Goal: Information Seeking & Learning: Learn about a topic

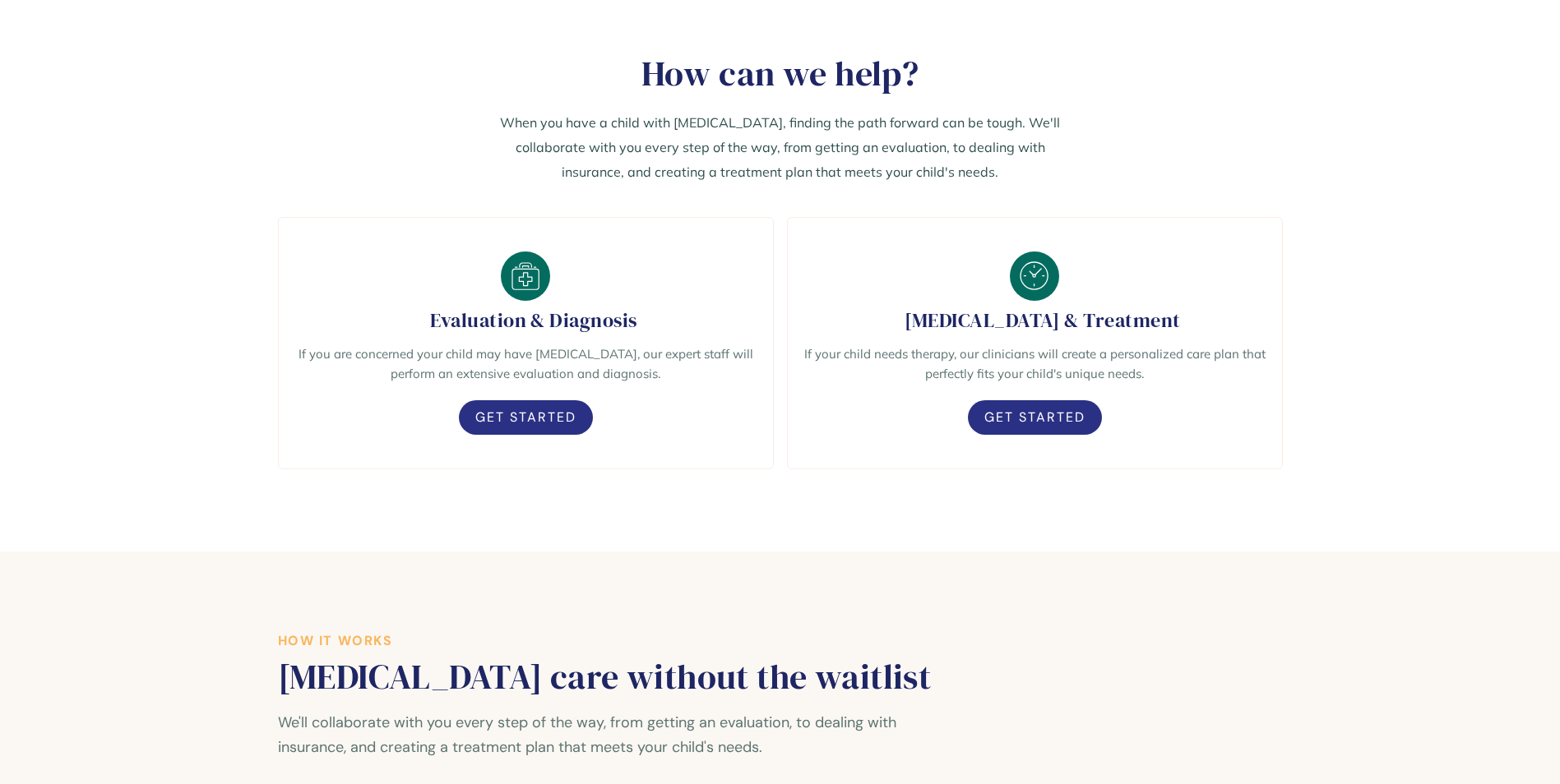
scroll to position [1236, 0]
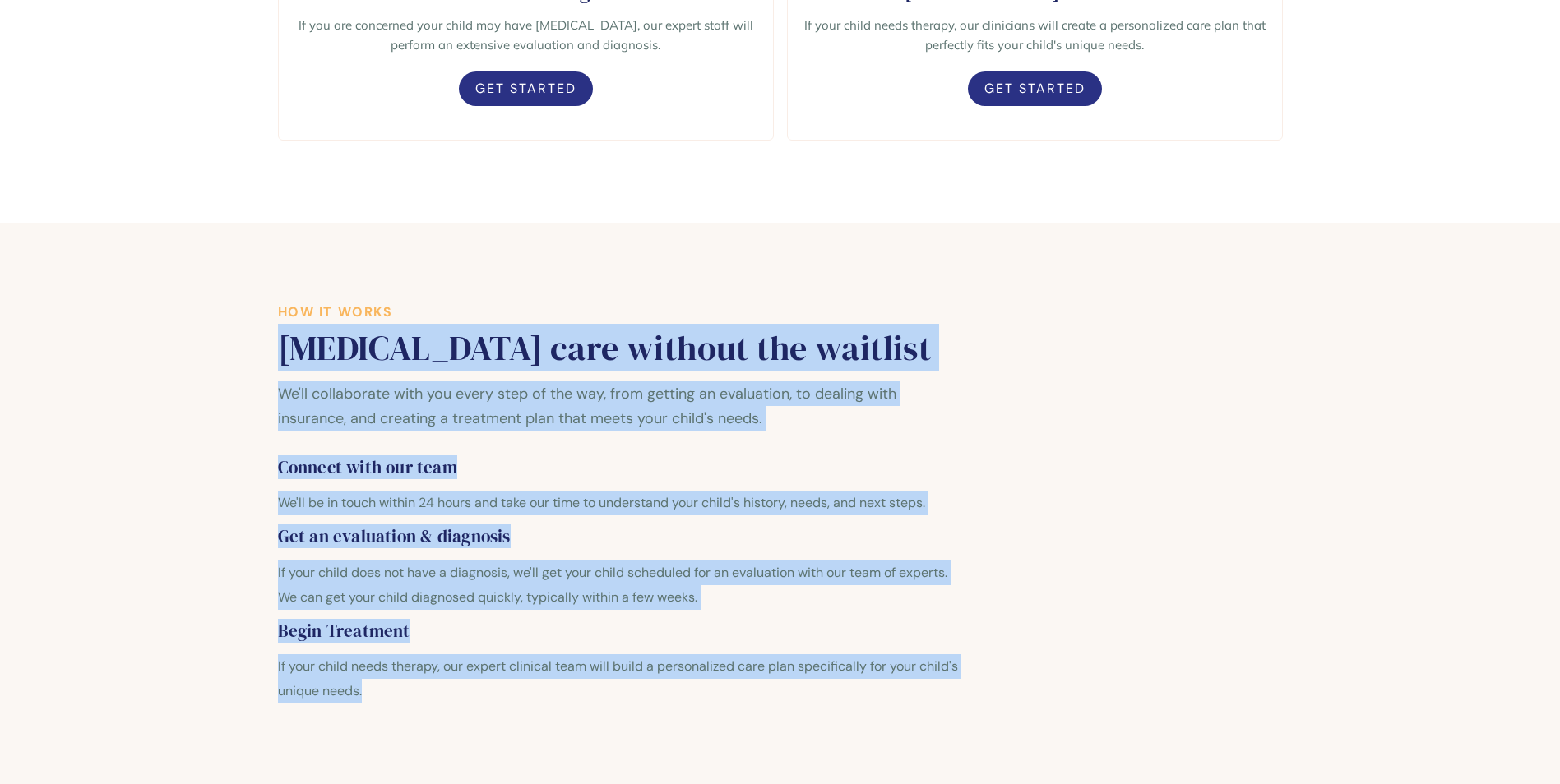
drag, startPoint x: 284, startPoint y: 351, endPoint x: 392, endPoint y: 683, distance: 349.1
click at [392, 683] on div "How it works Autism care without the waitlist We'll collaborate with you every …" at bounding box center [621, 509] width 687 height 408
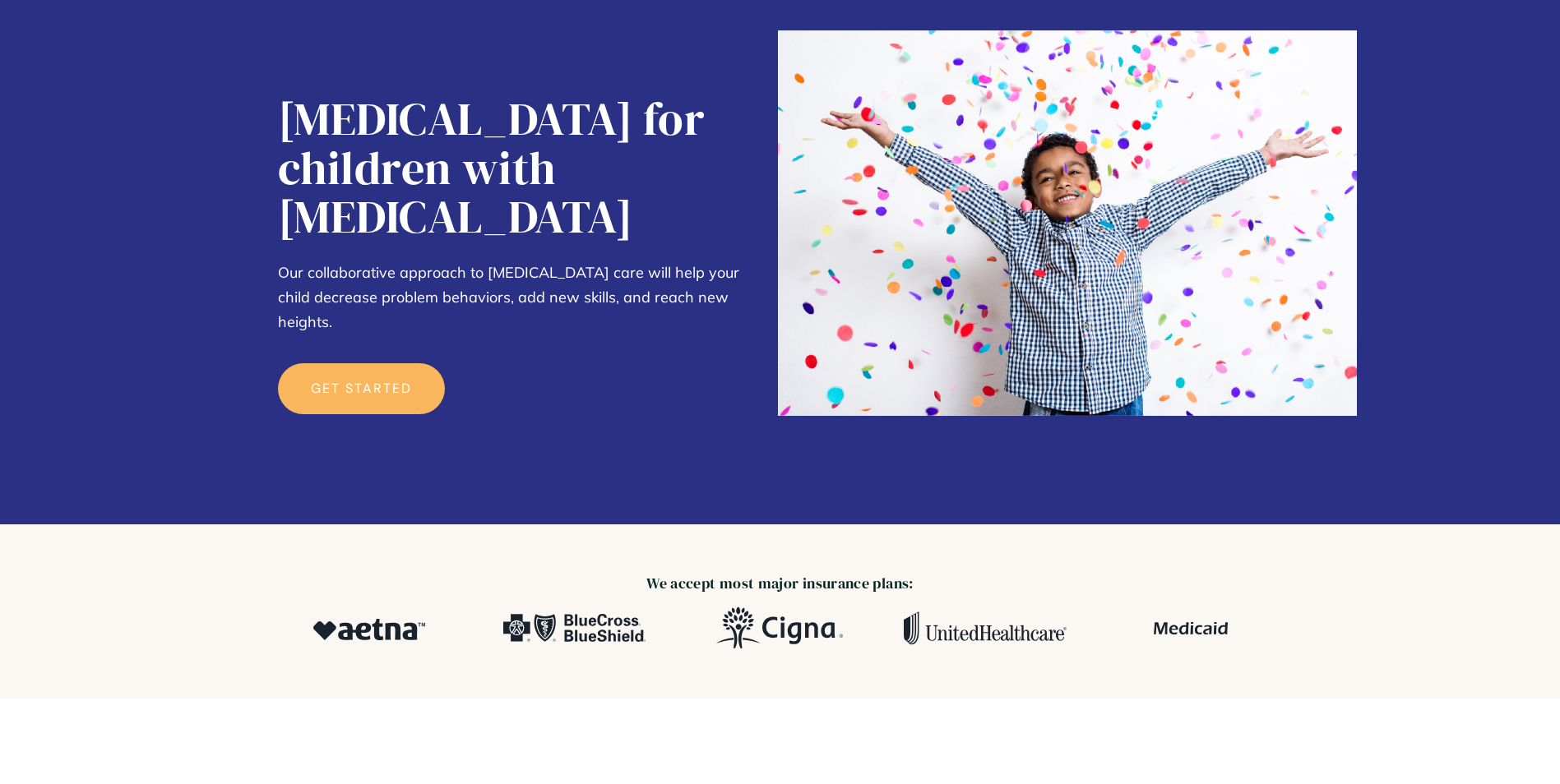
scroll to position [0, 0]
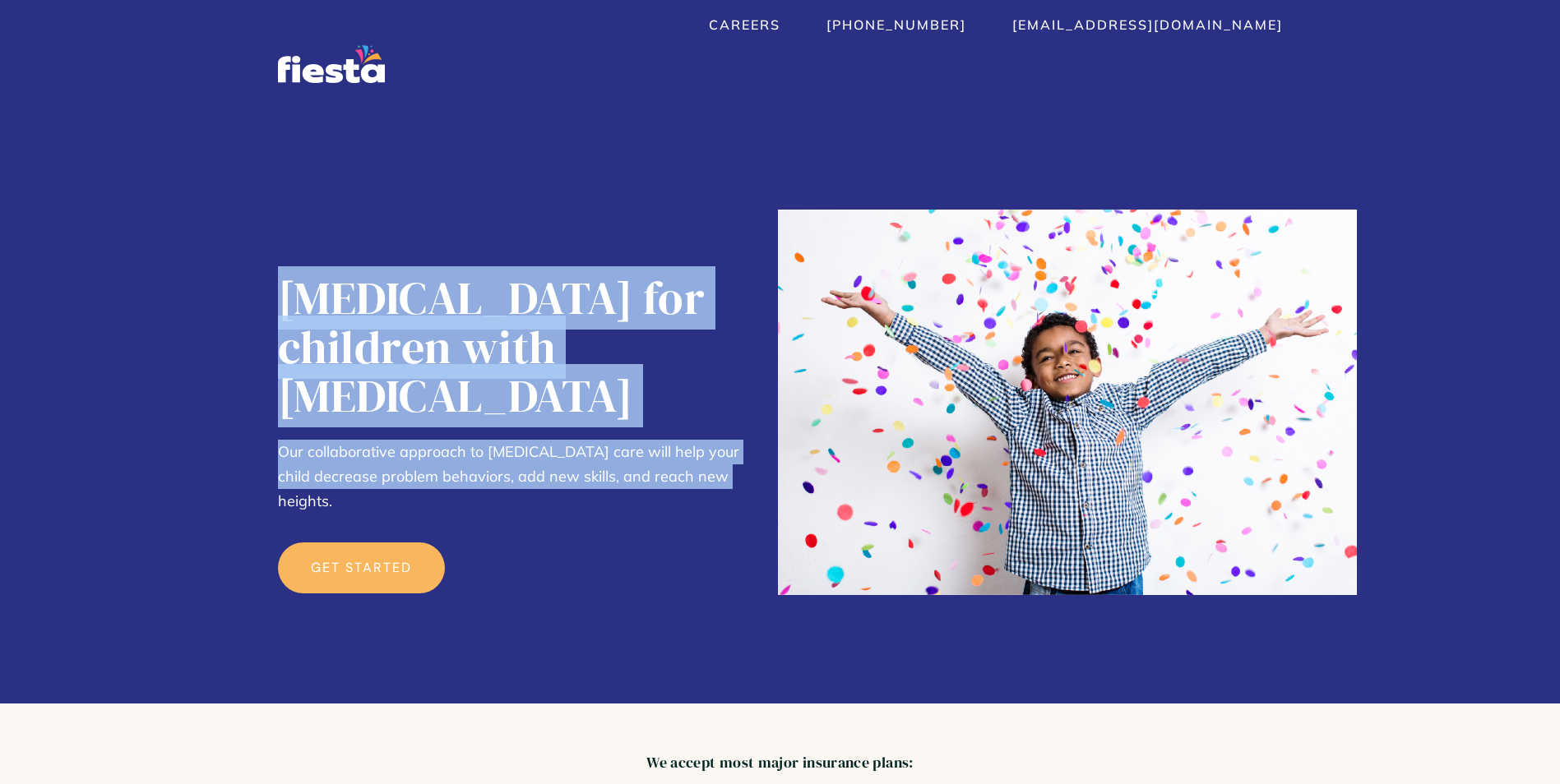
drag, startPoint x: 280, startPoint y: 287, endPoint x: 742, endPoint y: 433, distance: 484.5
click at [742, 433] on div "ABA Therapy for children with Autism Our collaborative approach to autism care …" at bounding box center [519, 489] width 483 height 430
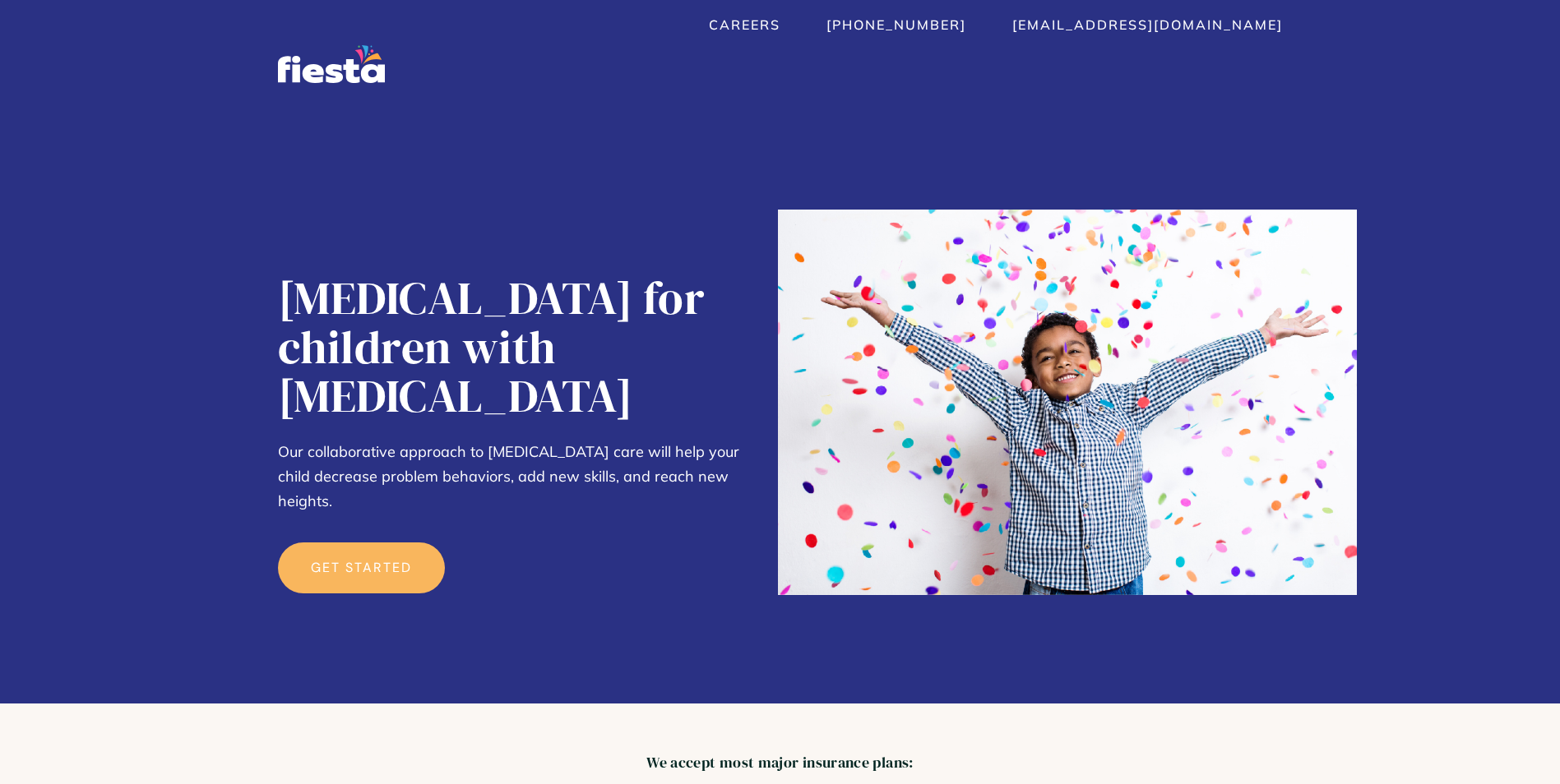
drag, startPoint x: 742, startPoint y: 433, endPoint x: 742, endPoint y: 442, distance: 9.0
click at [742, 442] on div "ABA Therapy for children with Autism Our collaborative approach to autism care …" at bounding box center [519, 489] width 483 height 430
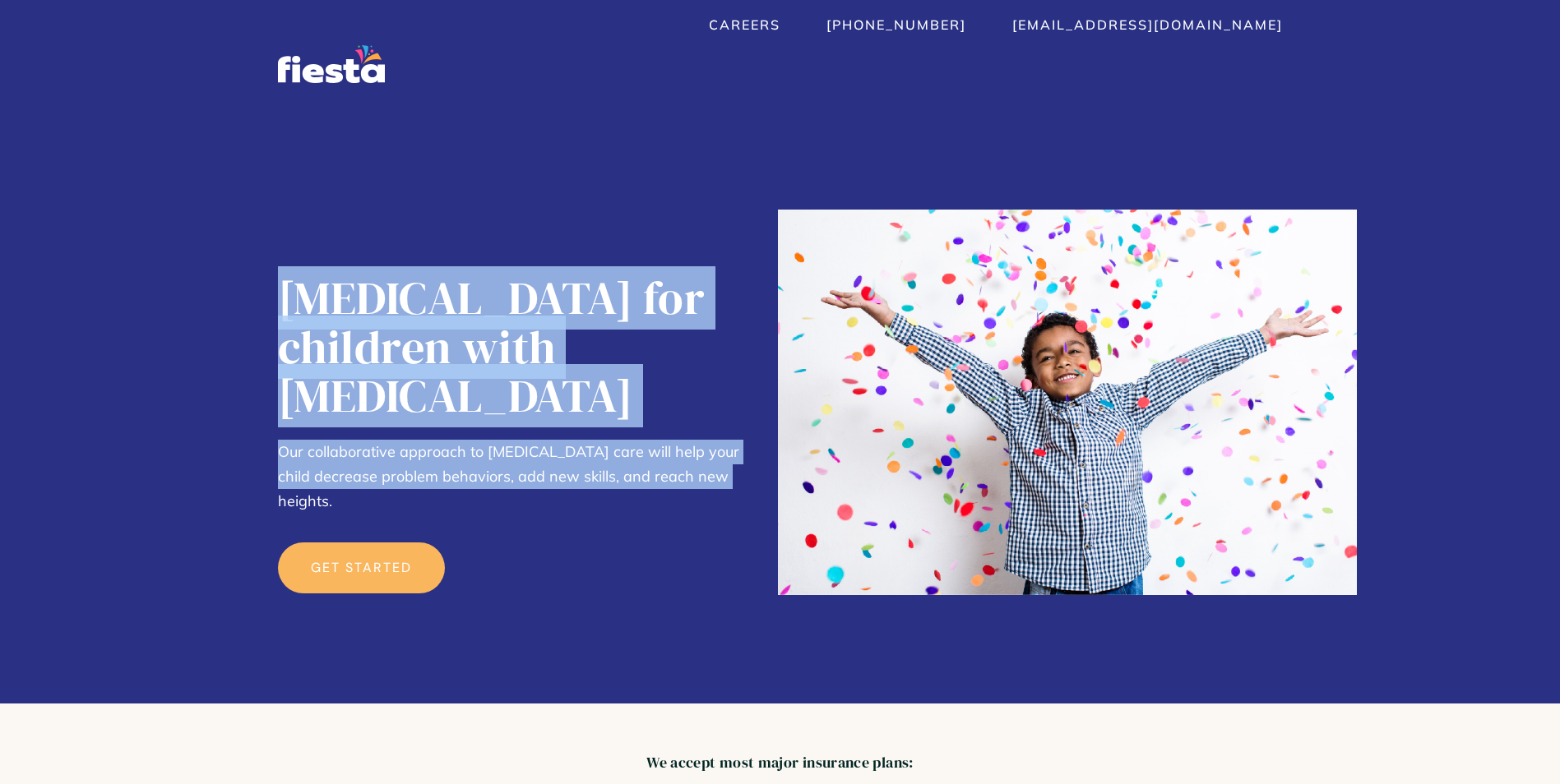
drag, startPoint x: 744, startPoint y: 436, endPoint x: 281, endPoint y: 295, distance: 484.0
click at [281, 295] on div "ABA Therapy for children with Autism Our collaborative approach to autism care …" at bounding box center [519, 489] width 483 height 430
drag, startPoint x: 281, startPoint y: 295, endPoint x: 295, endPoint y: 310, distance: 20.5
click at [295, 310] on h1 "[MEDICAL_DATA] for children with [MEDICAL_DATA]" at bounding box center [519, 347] width 483 height 146
click at [280, 289] on h1 "[MEDICAL_DATA] for children with [MEDICAL_DATA]" at bounding box center [519, 347] width 483 height 146
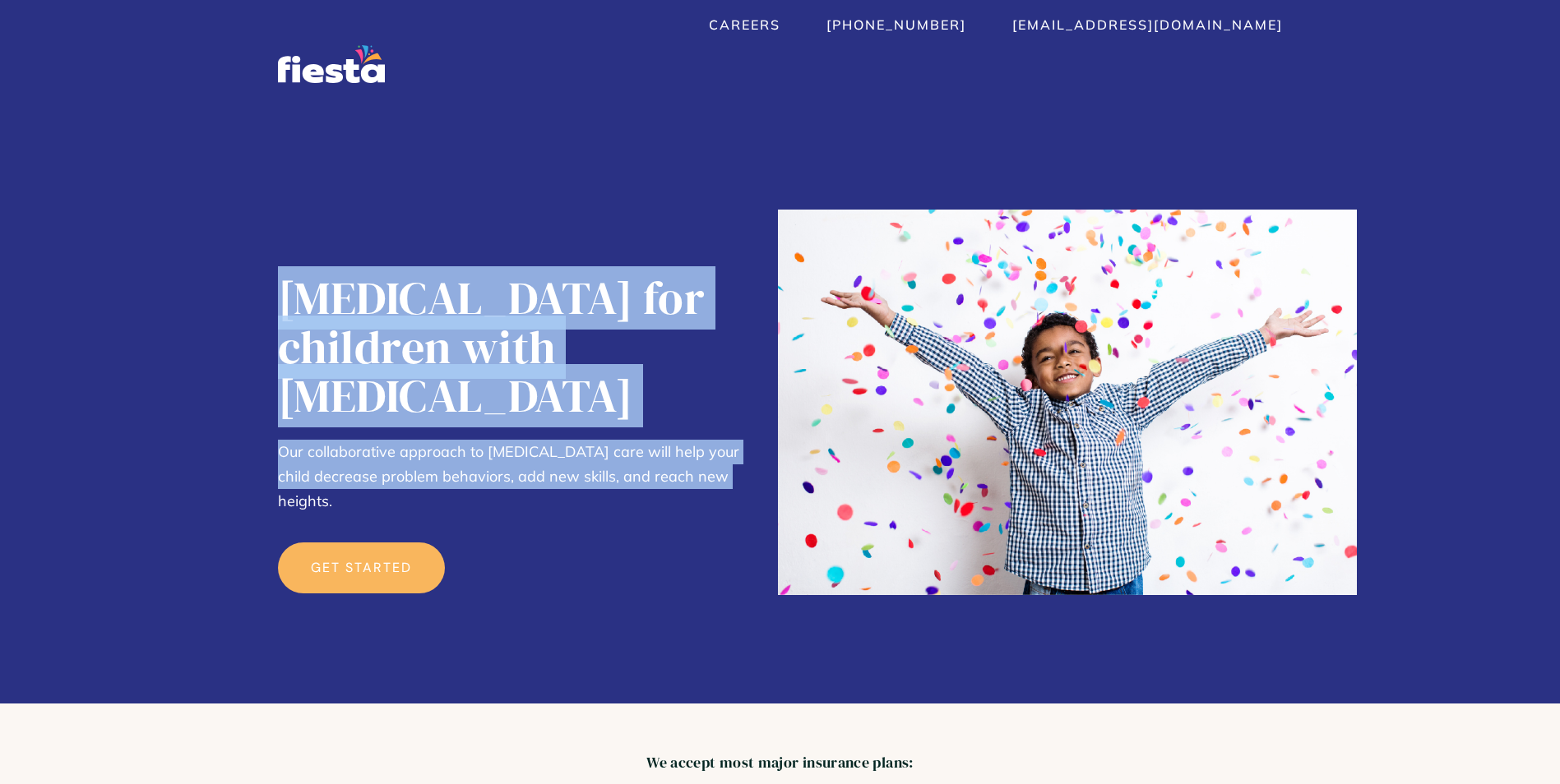
drag, startPoint x: 280, startPoint y: 289, endPoint x: 756, endPoint y: 423, distance: 494.5
click at [756, 423] on div "ABA Therapy for children with Autism Our collaborative approach to autism care …" at bounding box center [519, 489] width 483 height 430
drag, startPoint x: 756, startPoint y: 423, endPoint x: 730, endPoint y: 432, distance: 27.5
click at [730, 440] on p "Our collaborative approach to [MEDICAL_DATA] care will help your child decrease…" at bounding box center [519, 477] width 483 height 74
drag, startPoint x: 289, startPoint y: 291, endPoint x: 742, endPoint y: 433, distance: 474.7
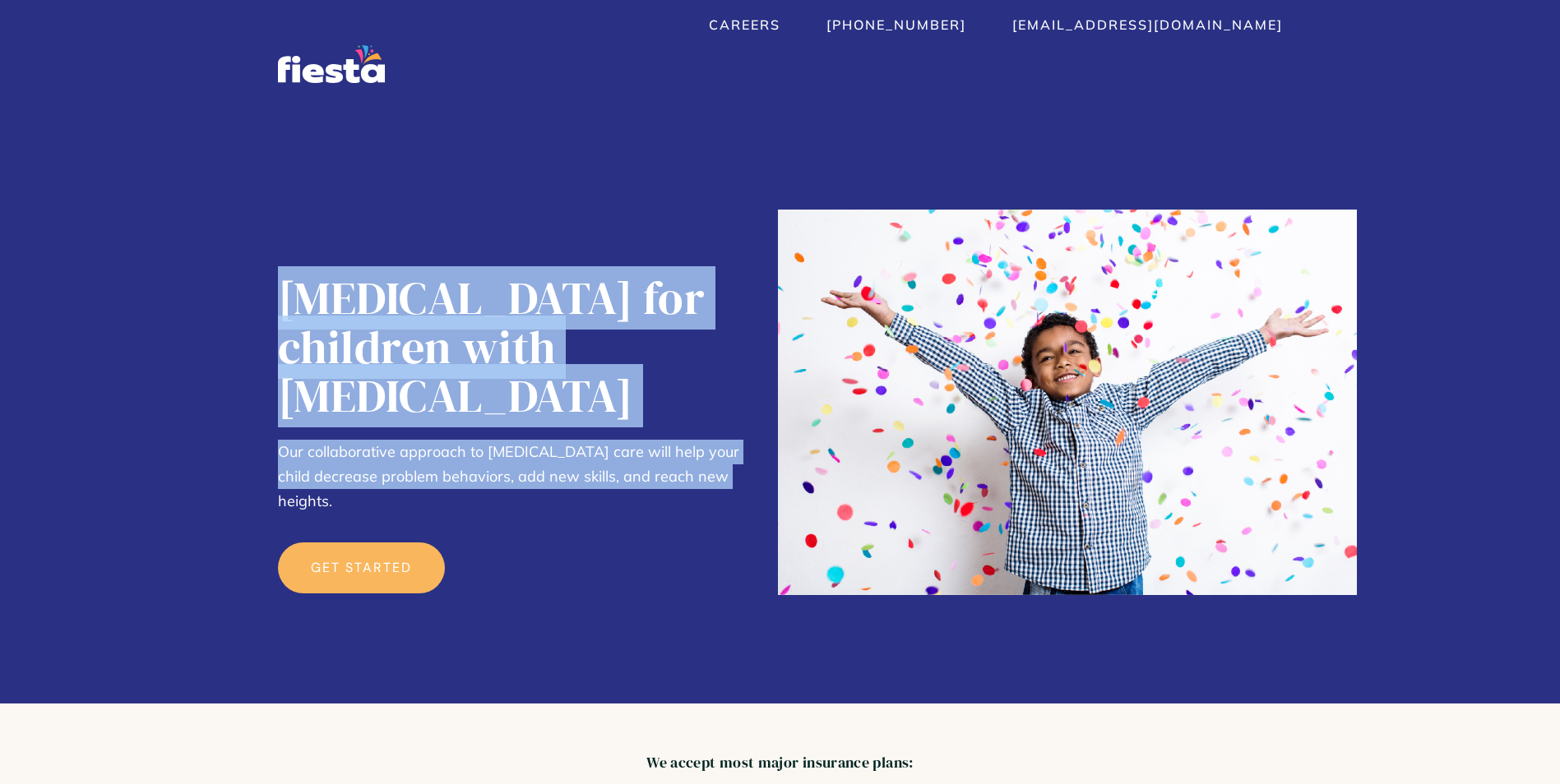
click at [742, 433] on div "ABA Therapy for children with Autism Our collaborative approach to autism care …" at bounding box center [519, 489] width 483 height 430
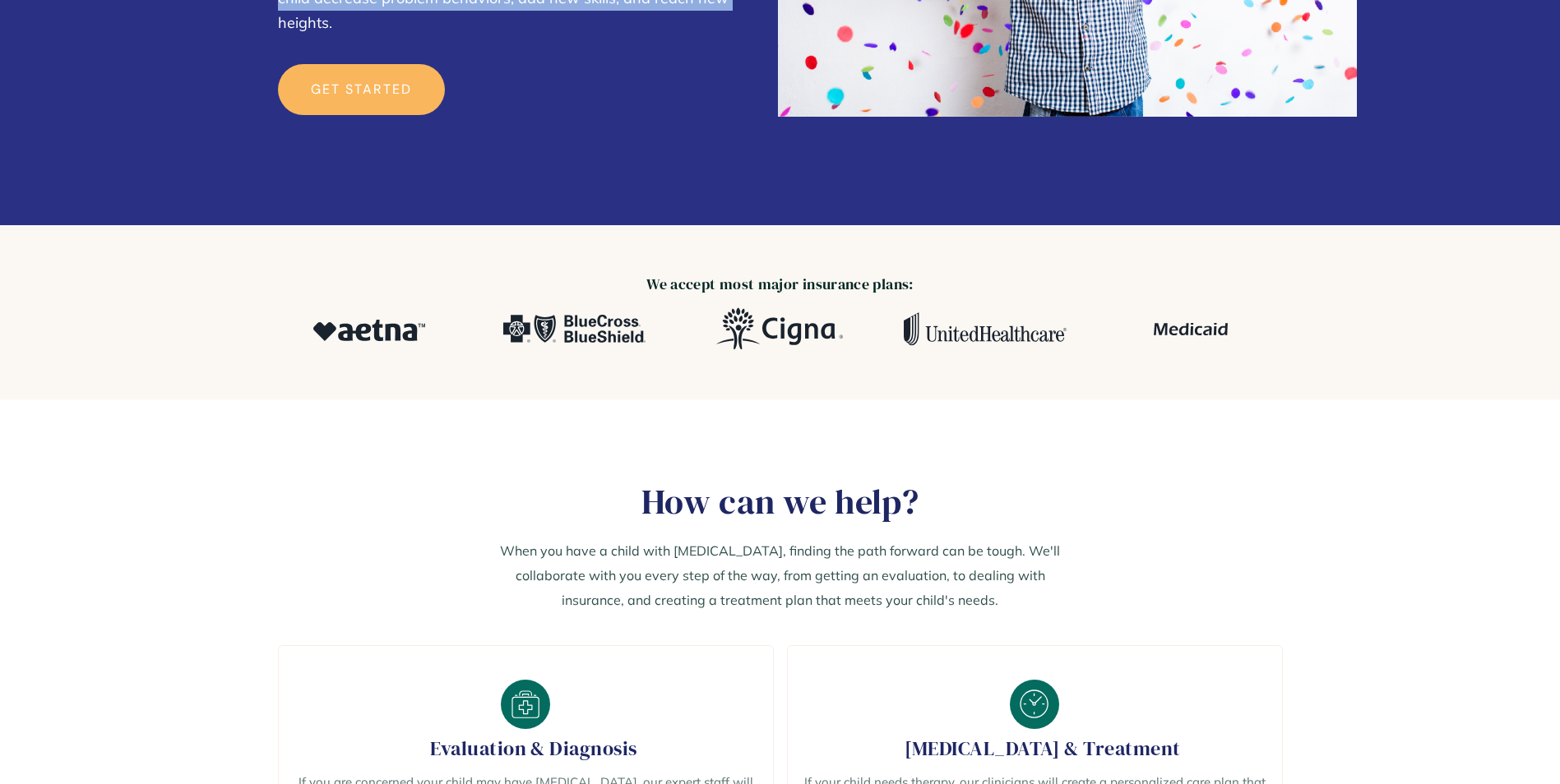
scroll to position [411, 0]
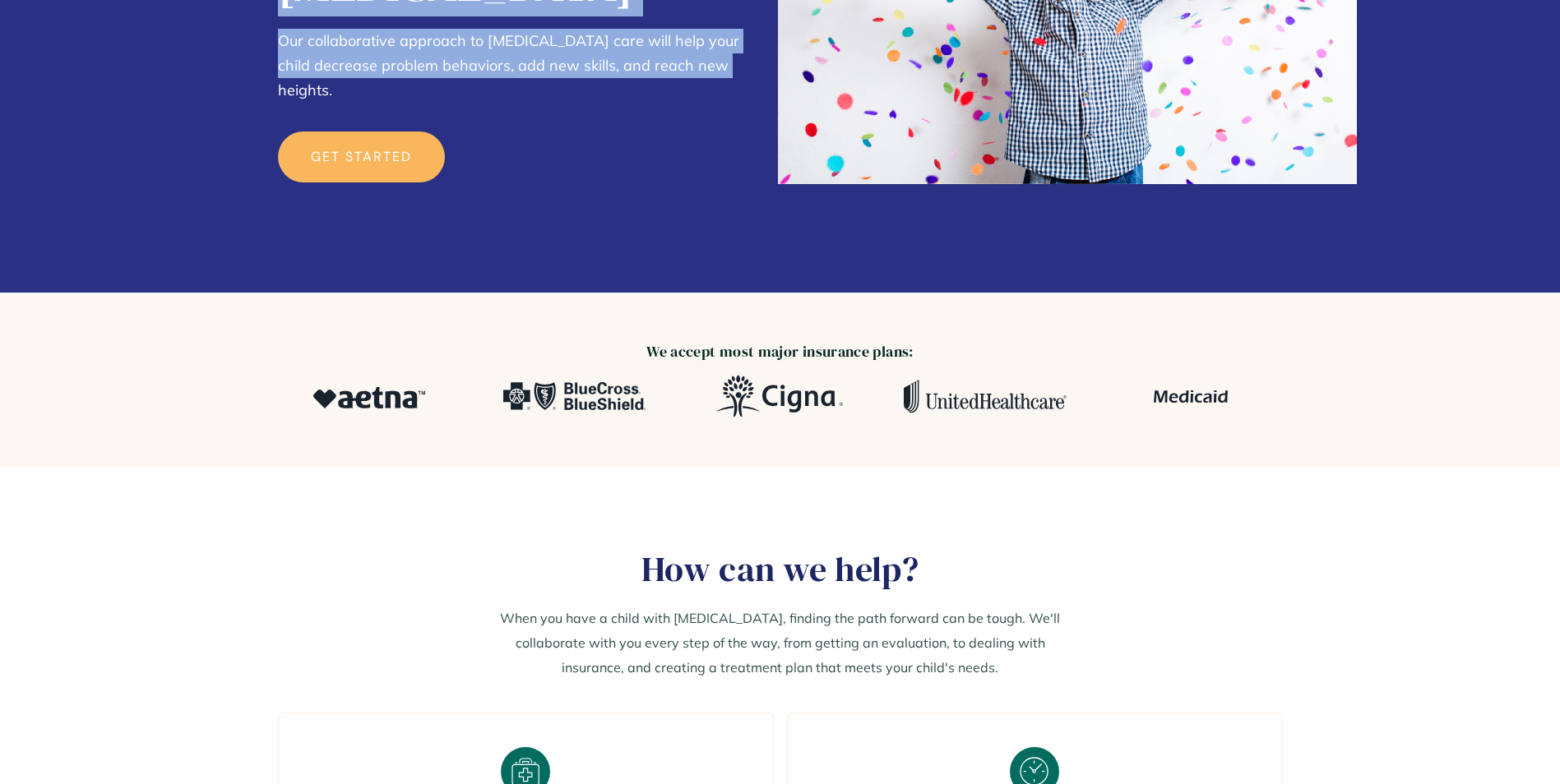
click at [326, 399] on img at bounding box center [370, 398] width 112 height 21
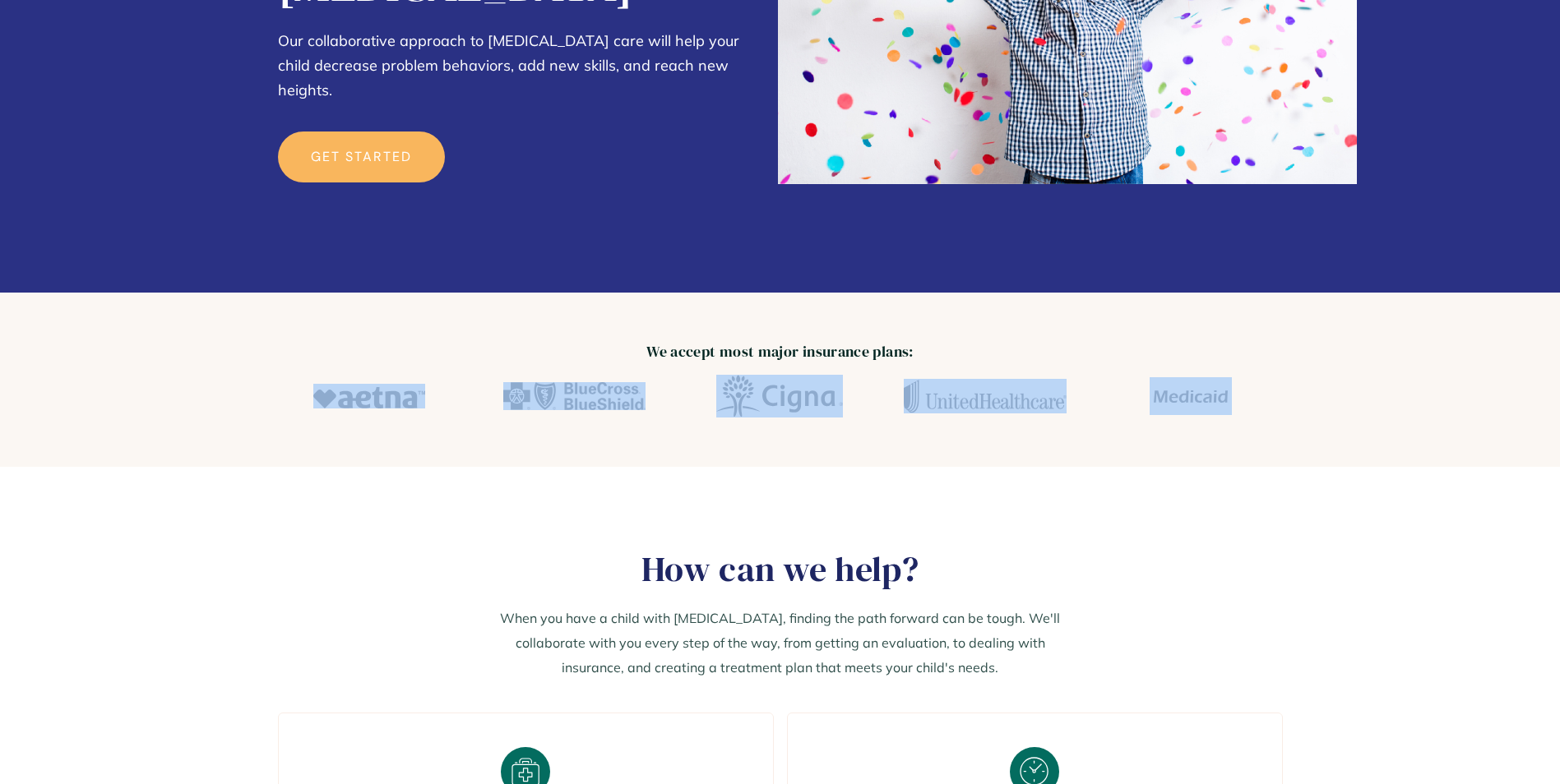
drag, startPoint x: 370, startPoint y: 399, endPoint x: 1229, endPoint y: 410, distance: 859.1
click at [1229, 410] on div at bounding box center [780, 396] width 1005 height 43
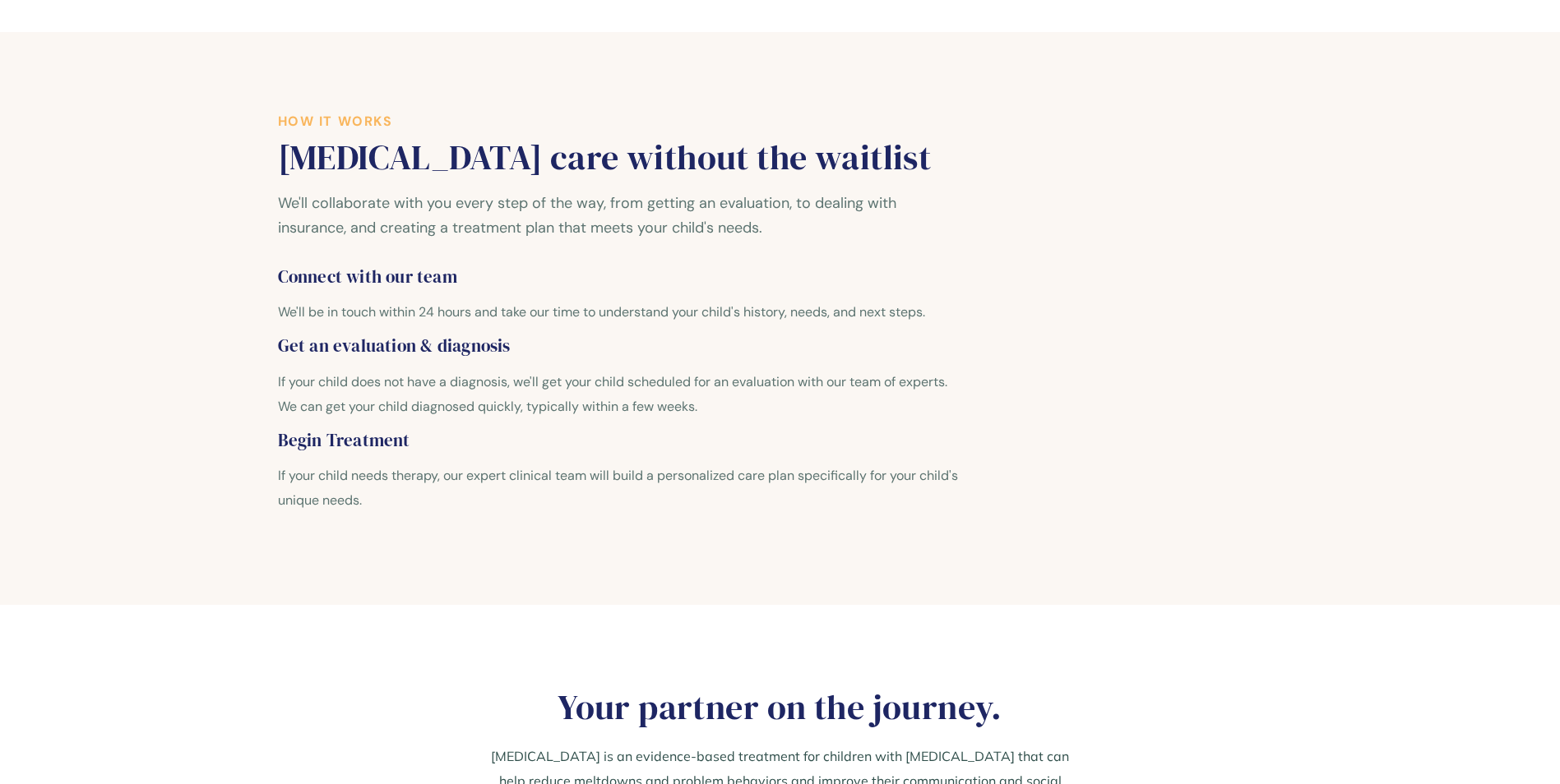
scroll to position [1480, 0]
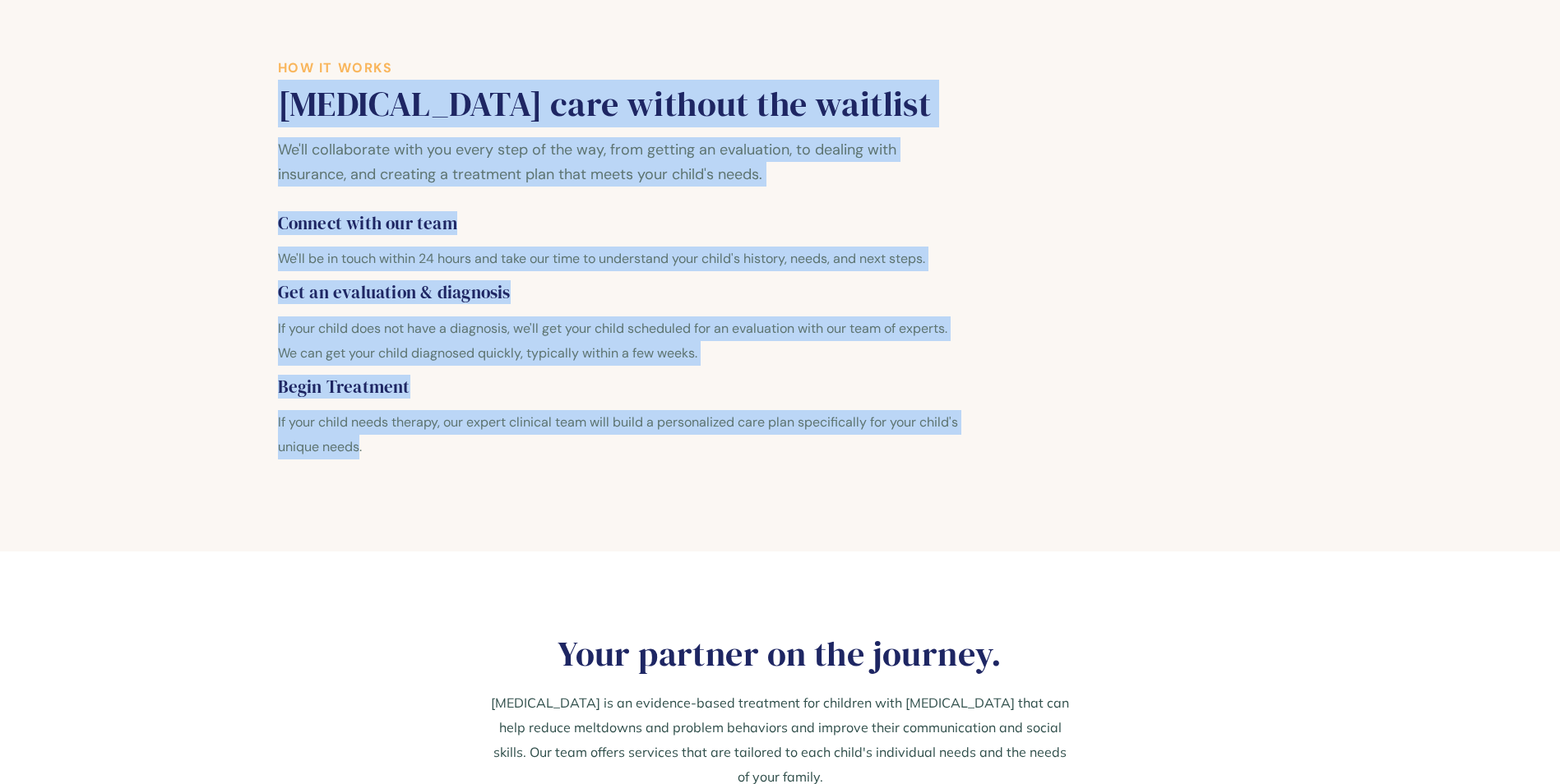
drag, startPoint x: 281, startPoint y: 106, endPoint x: 359, endPoint y: 442, distance: 344.9
click at [359, 442] on div "How it works Autism care without the waitlist We'll collaborate with you every …" at bounding box center [621, 265] width 687 height 408
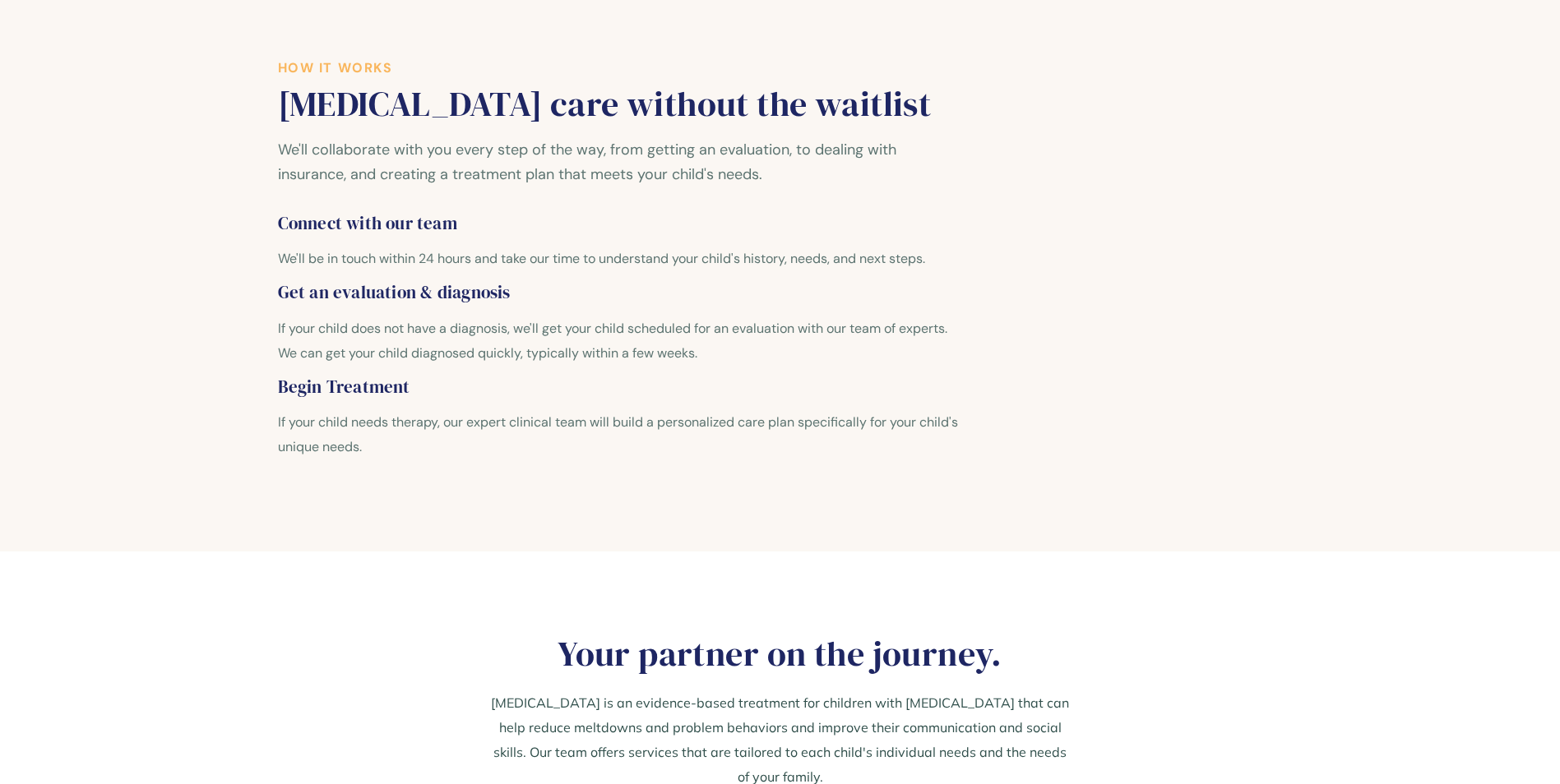
drag, startPoint x: 359, startPoint y: 442, endPoint x: 443, endPoint y: 475, distance: 90.2
click at [446, 476] on section "How it works Autism care without the waitlist We'll collaborate with you every …" at bounding box center [780, 265] width 1560 height 573
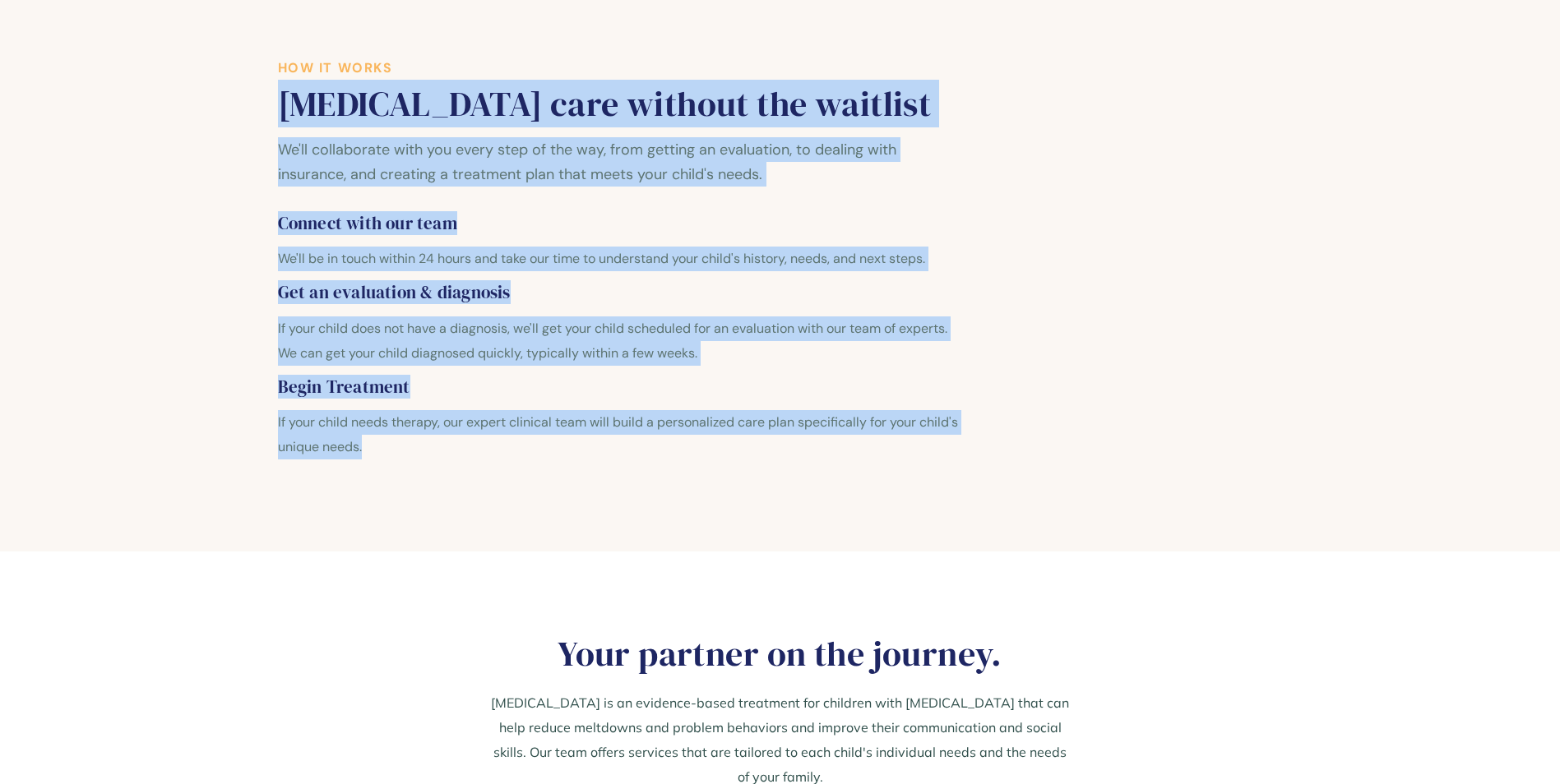
drag, startPoint x: 394, startPoint y: 461, endPoint x: 283, endPoint y: 113, distance: 365.3
click at [283, 113] on div "How it works Autism care without the waitlist We'll collaborate with you every …" at bounding box center [621, 265] width 687 height 408
click at [1505, 458] on section "How it works Autism care without the waitlist We'll collaborate with you every …" at bounding box center [780, 265] width 1560 height 573
click at [1145, 414] on div "How it works Autism care without the waitlist We'll collaborate with you every …" at bounding box center [780, 265] width 1005 height 408
